Goal: Information Seeking & Learning: Learn about a topic

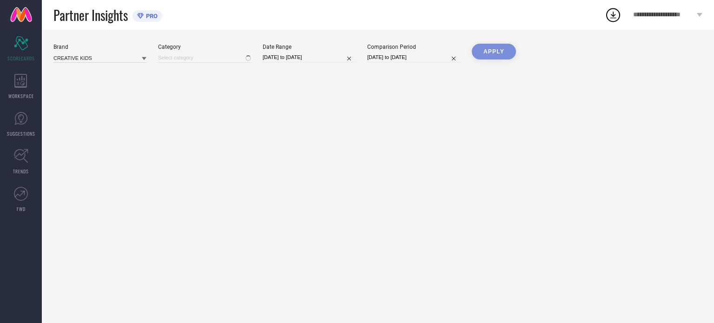
type input "All"
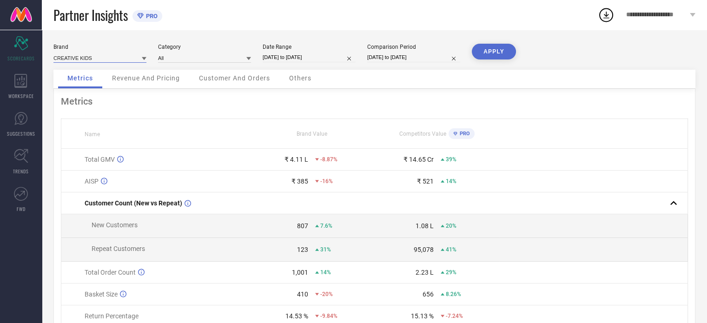
click at [118, 56] on input at bounding box center [99, 58] width 93 height 10
click at [92, 85] on span "IX IMPRESSION" at bounding box center [77, 86] width 39 height 7
type input "All"
click at [495, 51] on button "APPLY" at bounding box center [494, 52] width 44 height 16
click at [20, 133] on span "SUGGESTIONS" at bounding box center [21, 133] width 28 height 7
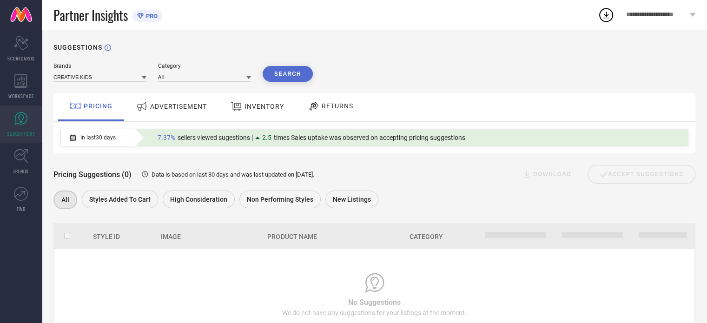
click at [181, 114] on div "ADVERTISEMENT" at bounding box center [171, 106] width 75 height 17
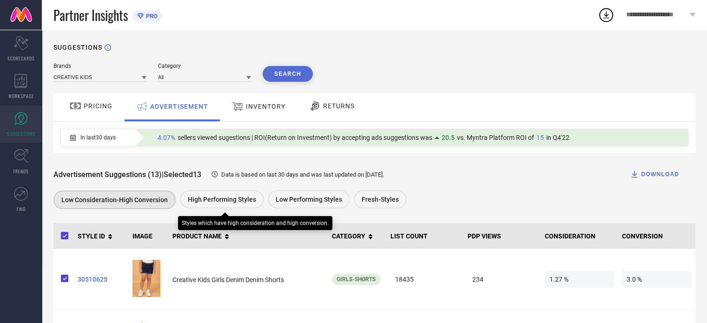
click at [217, 197] on span "High Performing Styles" at bounding box center [222, 199] width 68 height 7
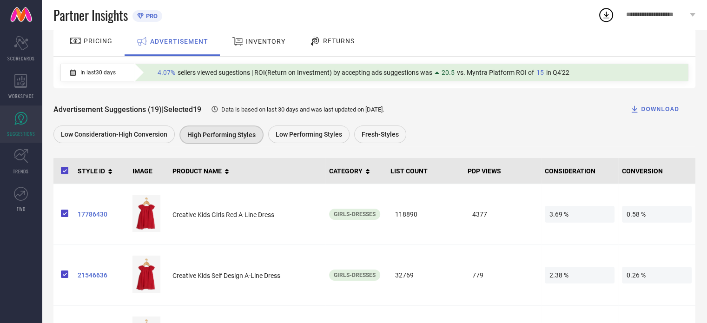
scroll to position [120, 0]
